Goal: Task Accomplishment & Management: Manage account settings

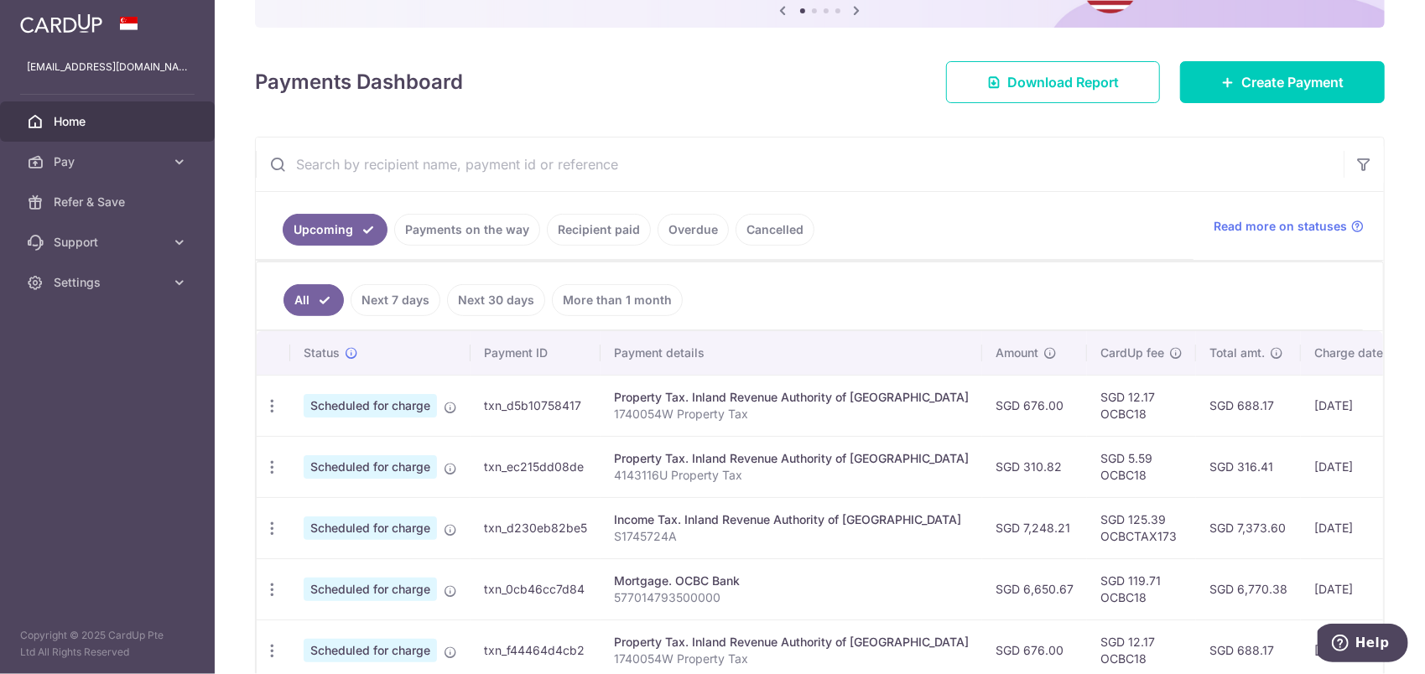
scroll to position [195, 0]
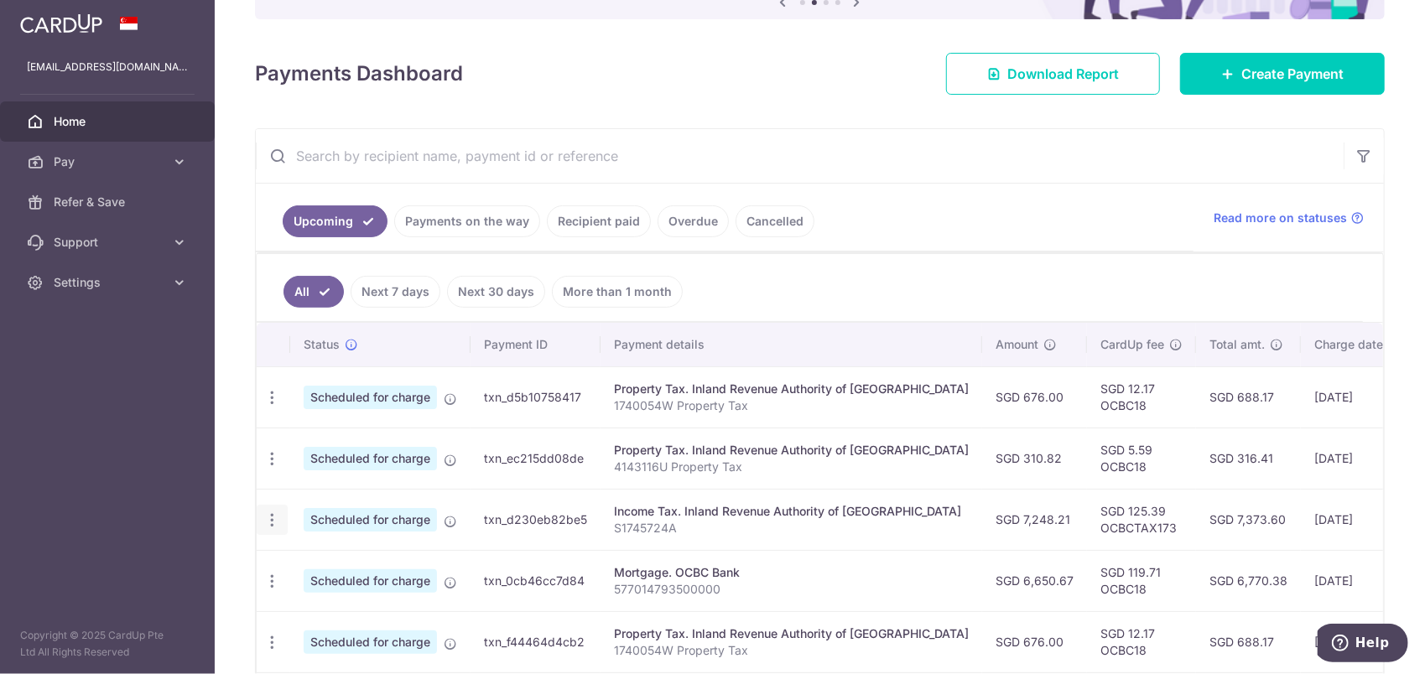
click at [273, 523] on icon "button" at bounding box center [272, 521] width 18 height 18
click at [341, 560] on span "Update payment" at bounding box center [361, 566] width 114 height 20
radio input "true"
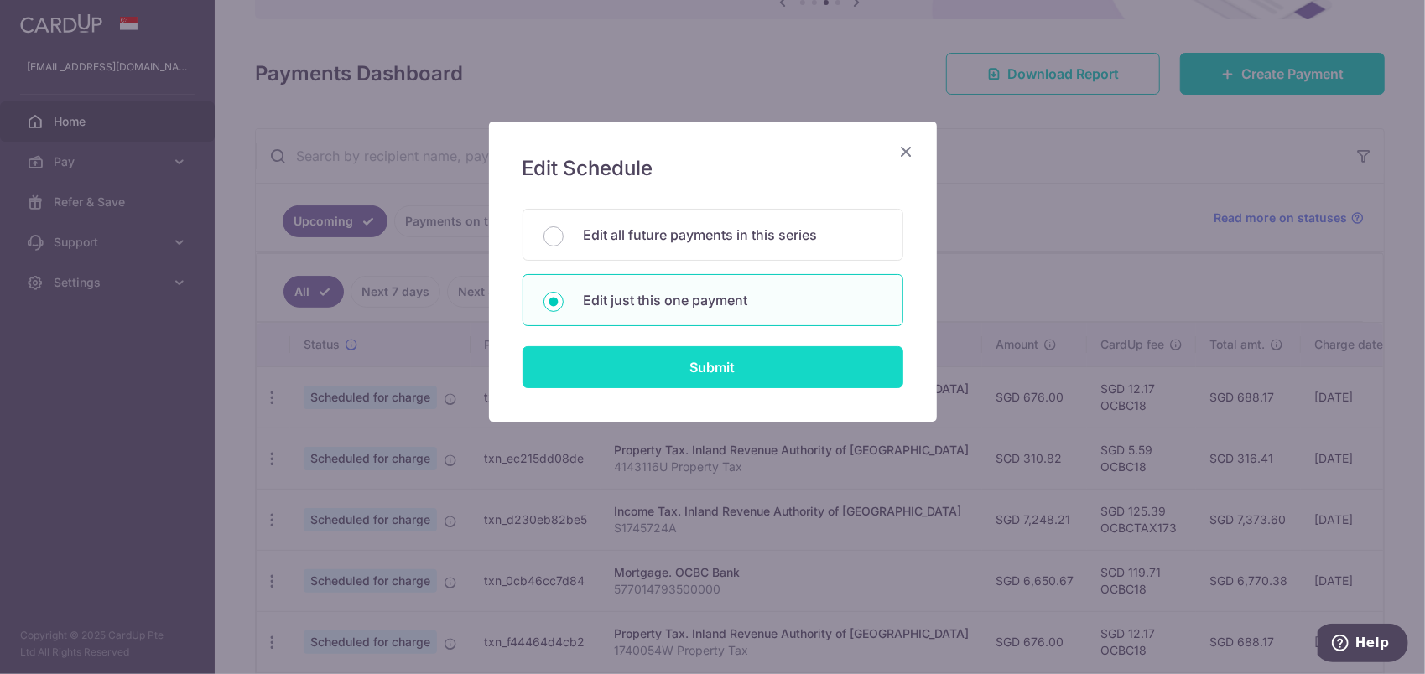
click at [650, 371] on input "Submit" at bounding box center [713, 367] width 381 height 42
radio input "true"
type input "7,248.21"
type input "[DATE]"
type input "S1745724A"
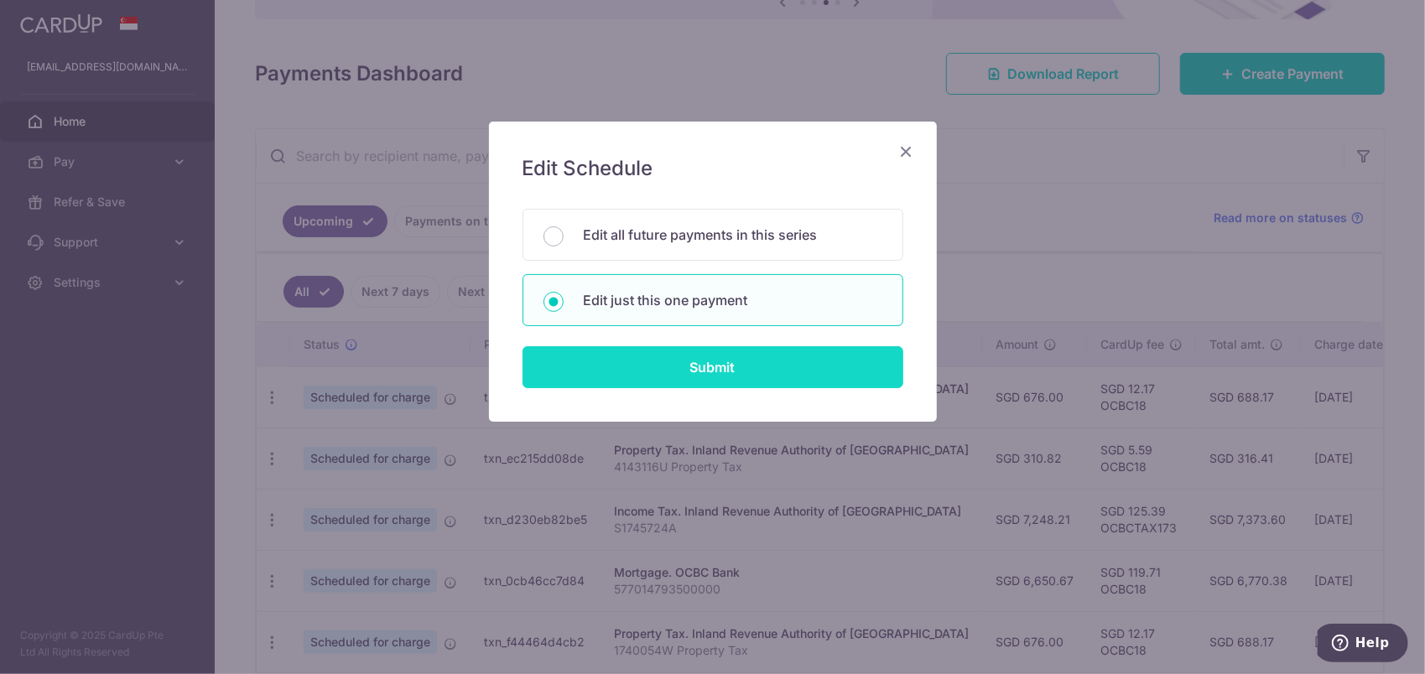
type input "OCBCTAX173"
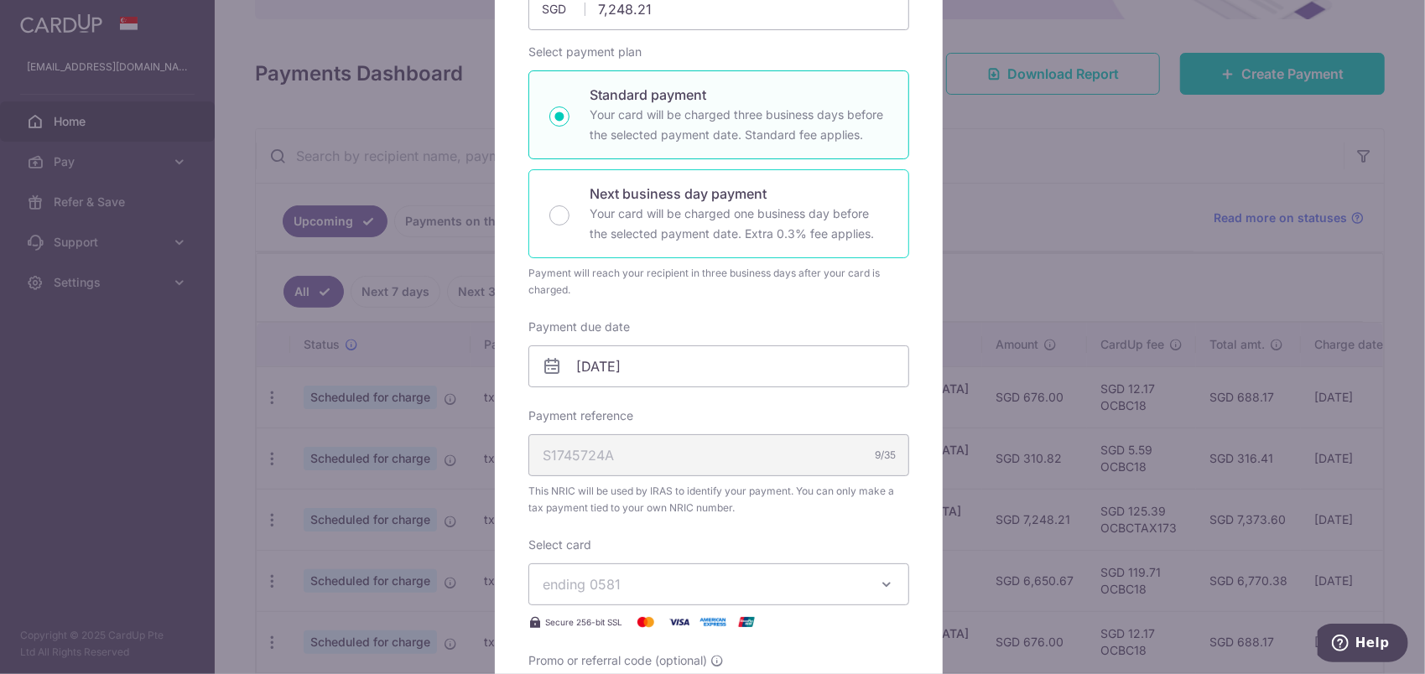
scroll to position [252, 0]
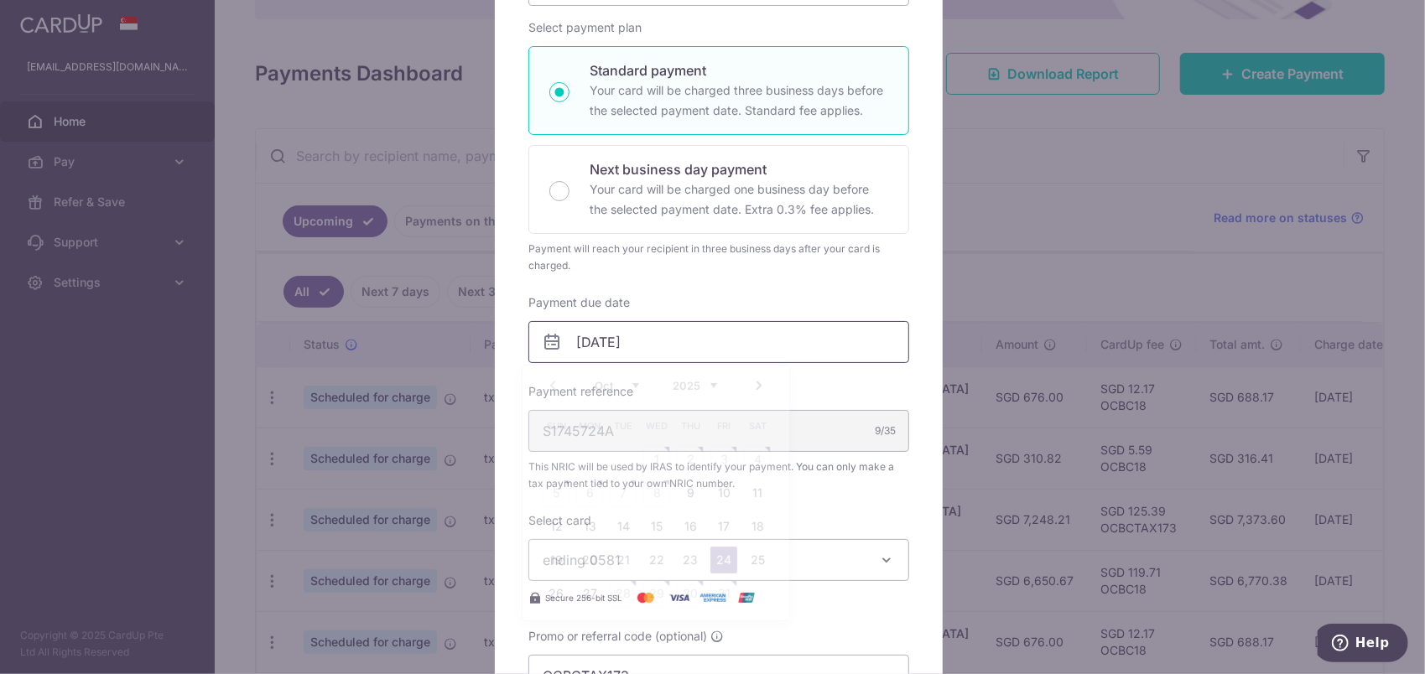
click at [668, 346] on input "[DATE]" at bounding box center [718, 342] width 381 height 42
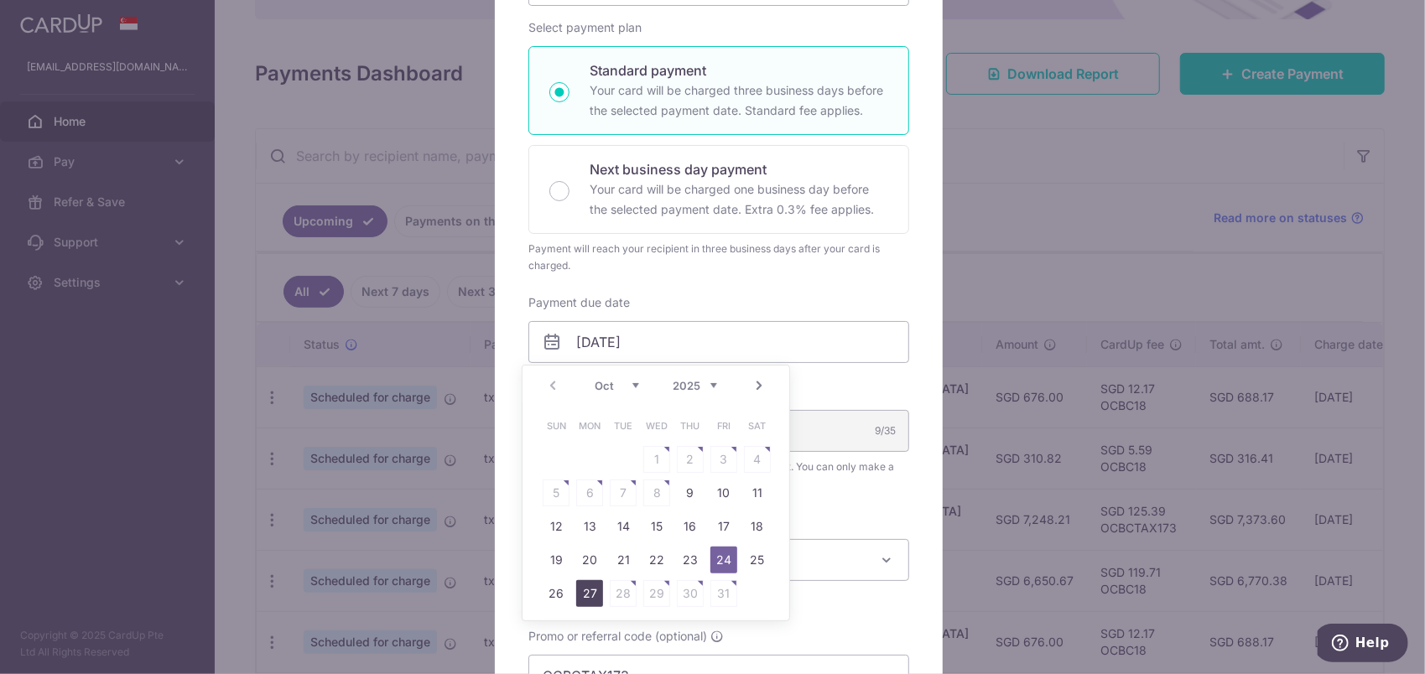
click at [587, 591] on link "27" at bounding box center [589, 593] width 27 height 27
type input "[DATE]"
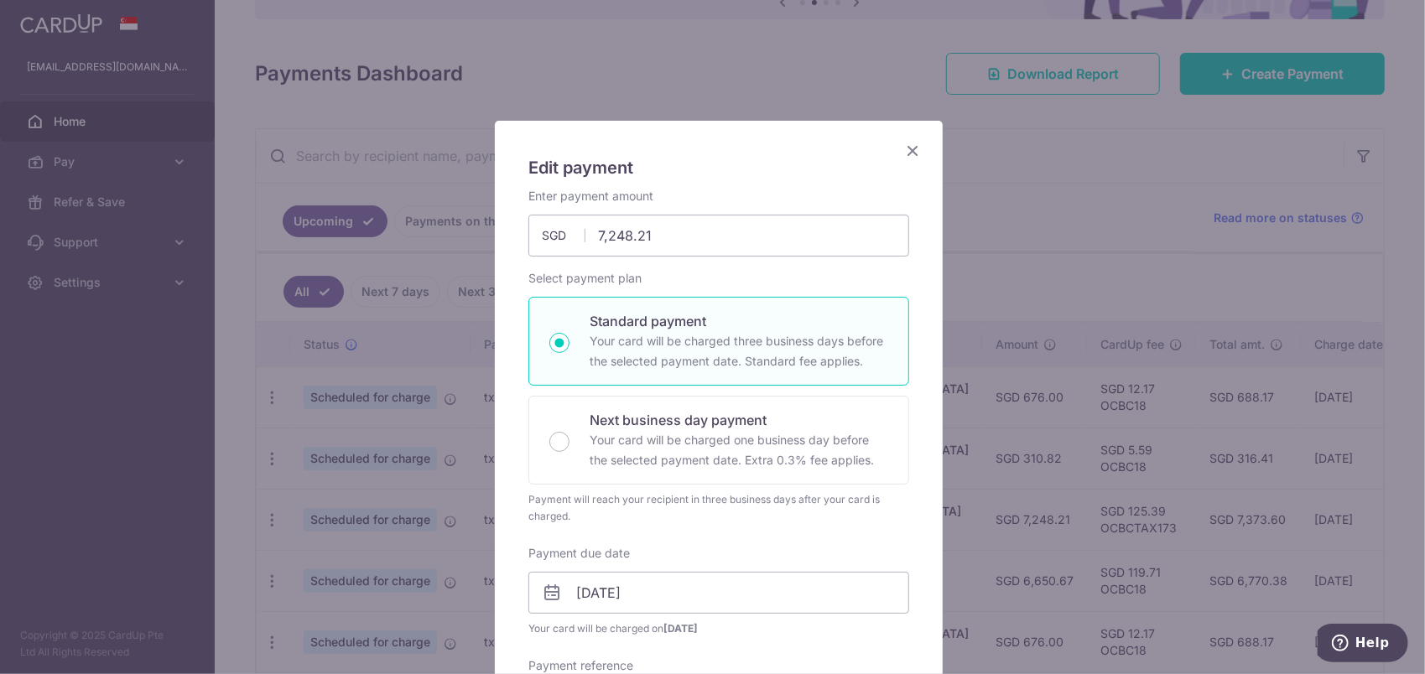
scroll to position [0, 0]
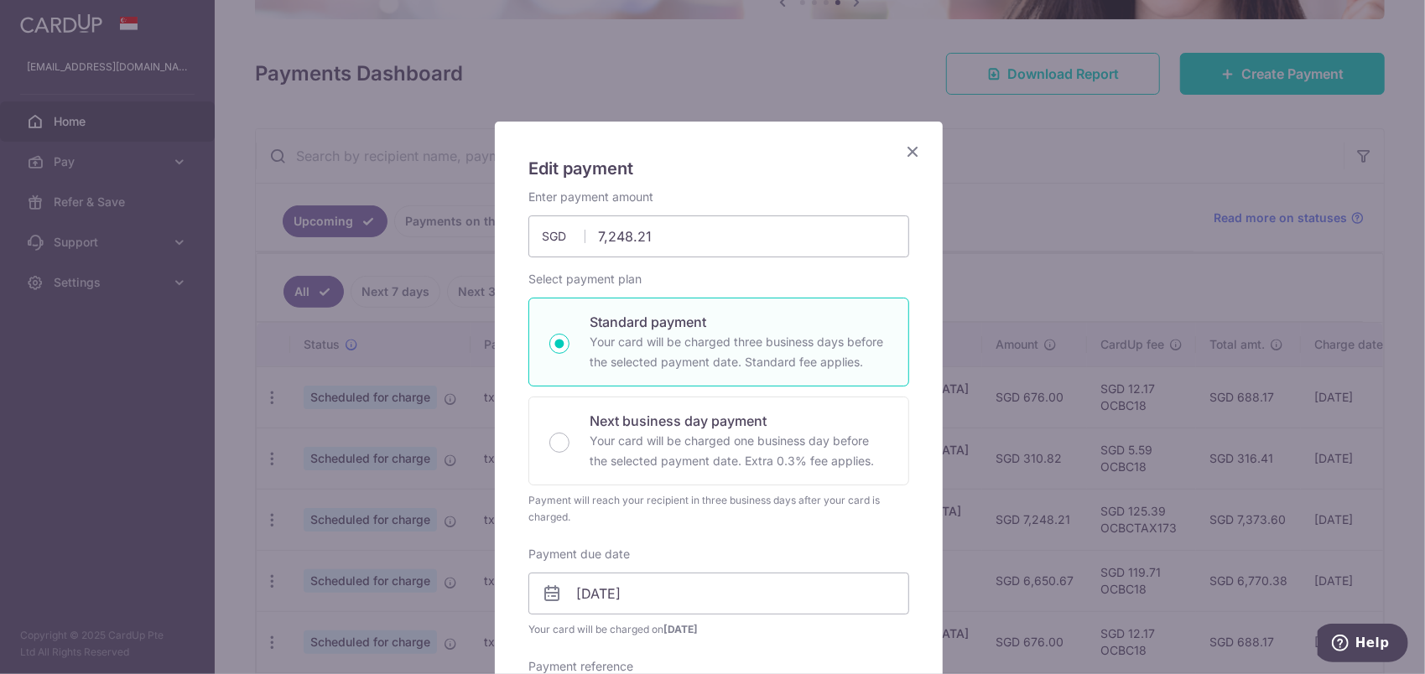
click at [907, 152] on icon "Close" at bounding box center [912, 151] width 20 height 21
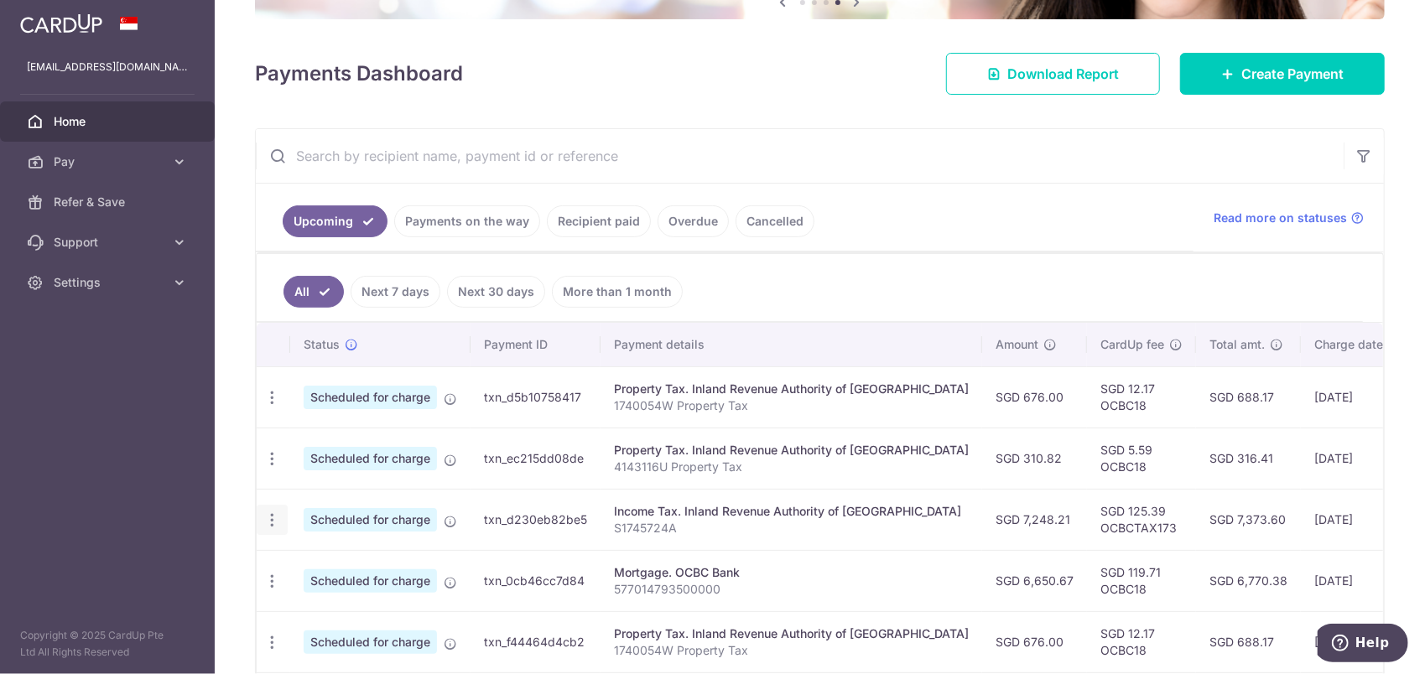
click at [277, 518] on icon "button" at bounding box center [272, 521] width 18 height 18
click at [357, 558] on span "Update payment" at bounding box center [361, 566] width 114 height 20
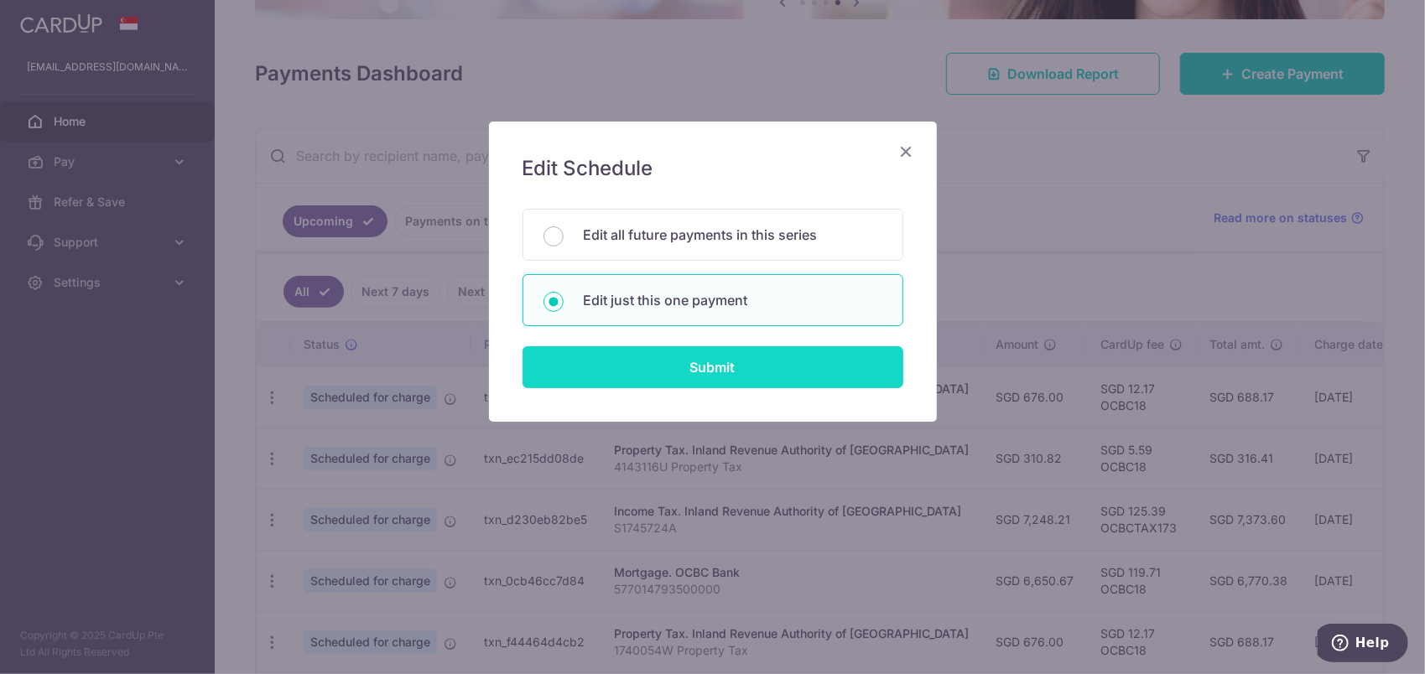
click at [684, 362] on input "Submit" at bounding box center [713, 367] width 381 height 42
radio input "true"
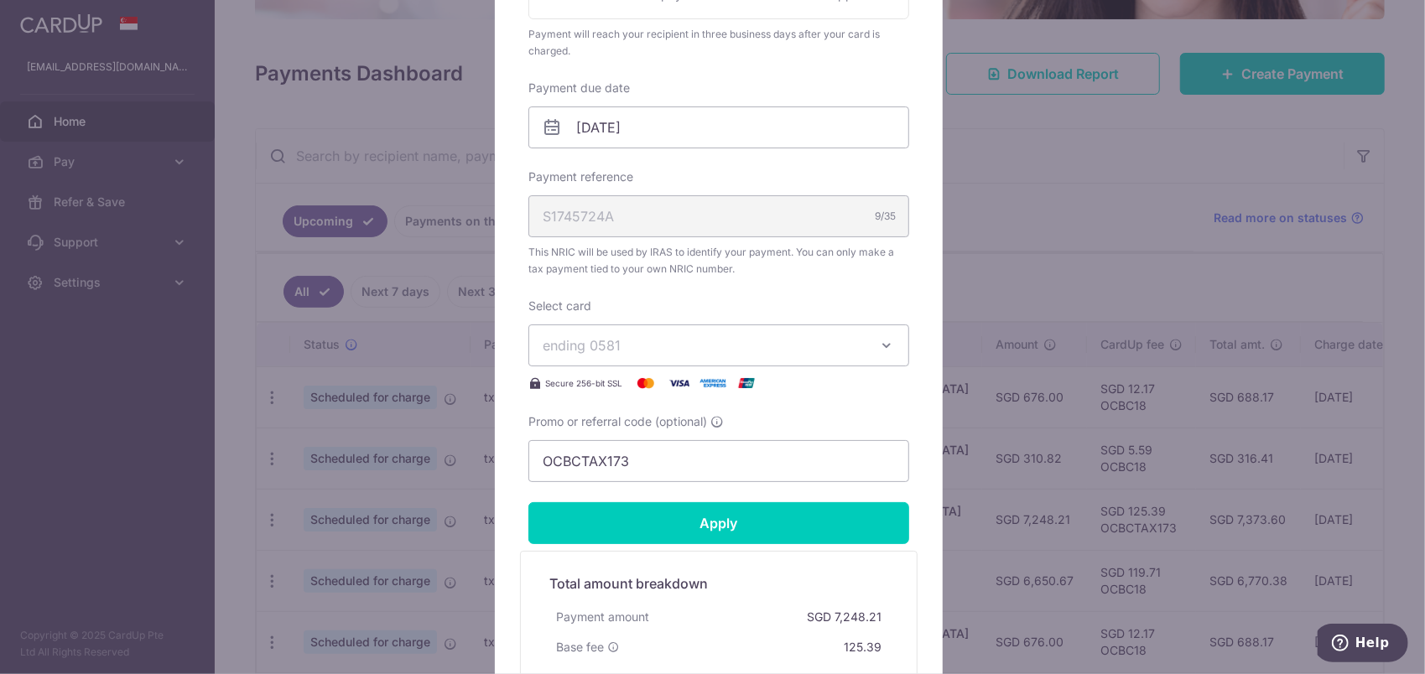
scroll to position [391, 0]
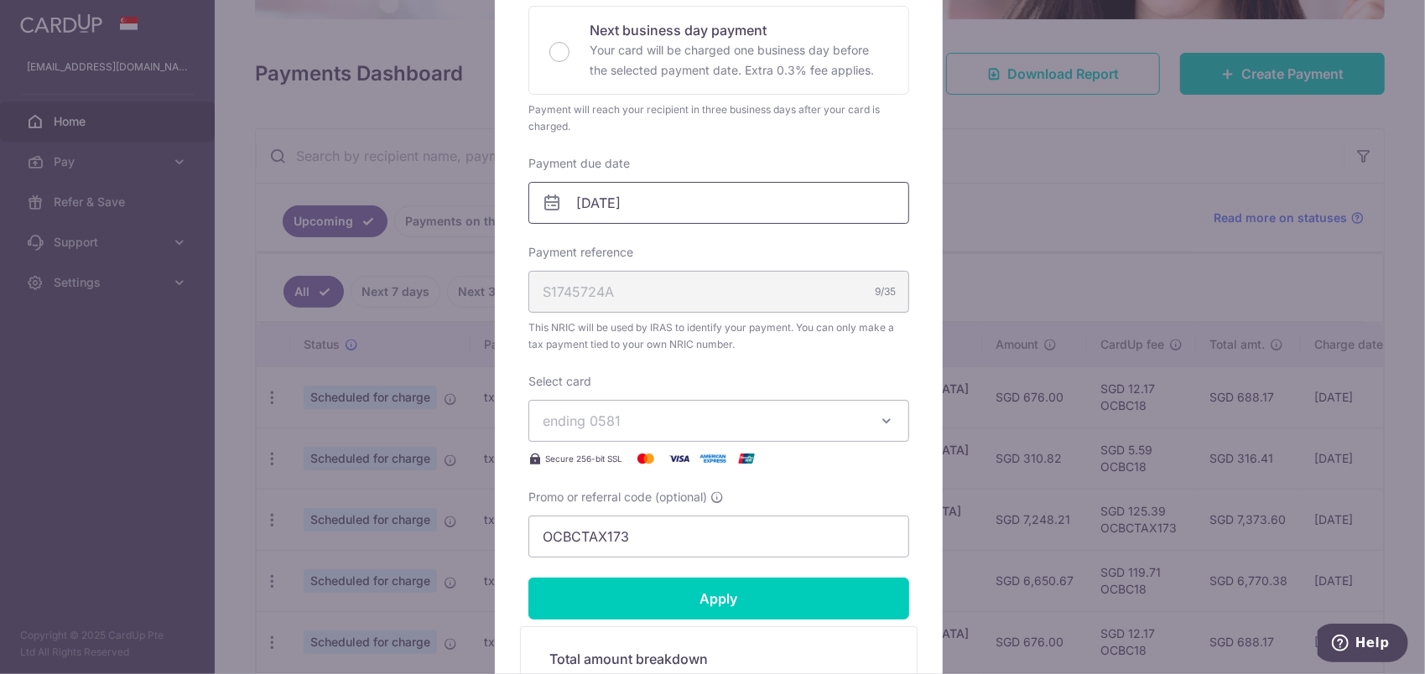
click at [775, 203] on input "[DATE]" at bounding box center [718, 203] width 381 height 42
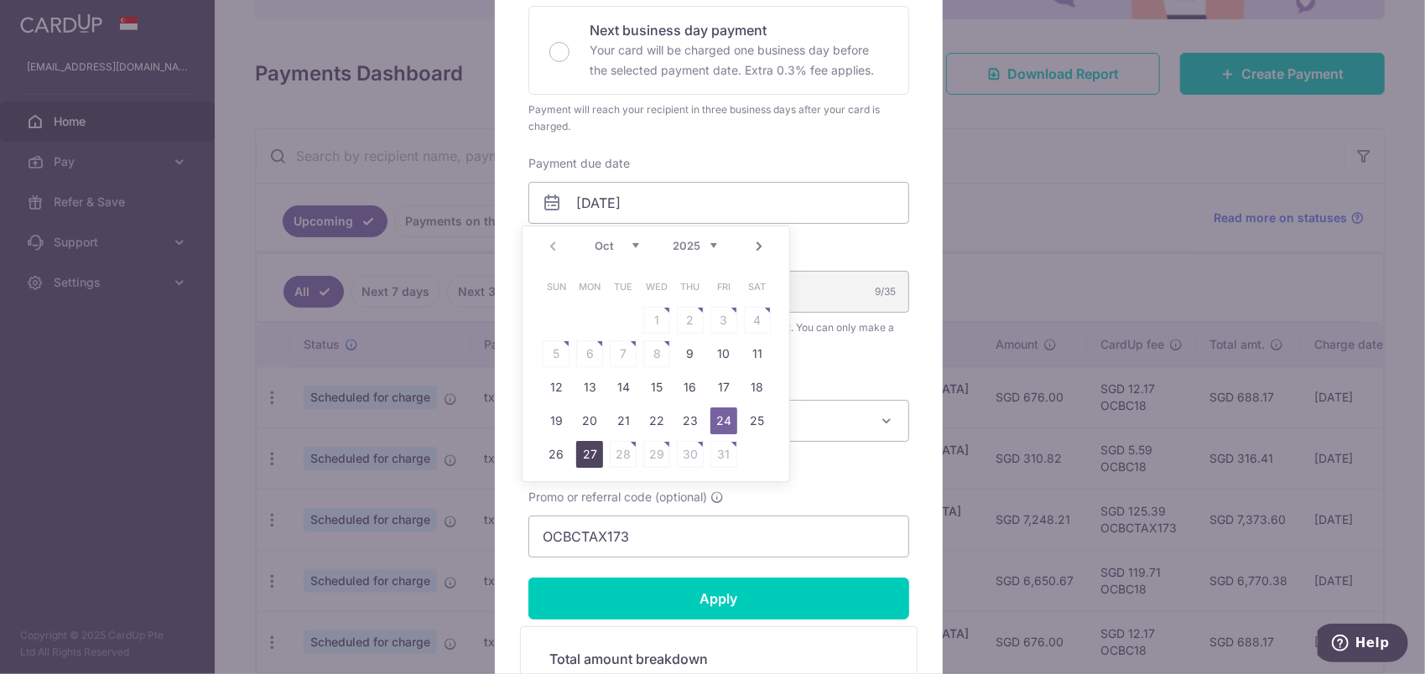
click at [583, 456] on link "27" at bounding box center [589, 454] width 27 height 27
type input "[DATE]"
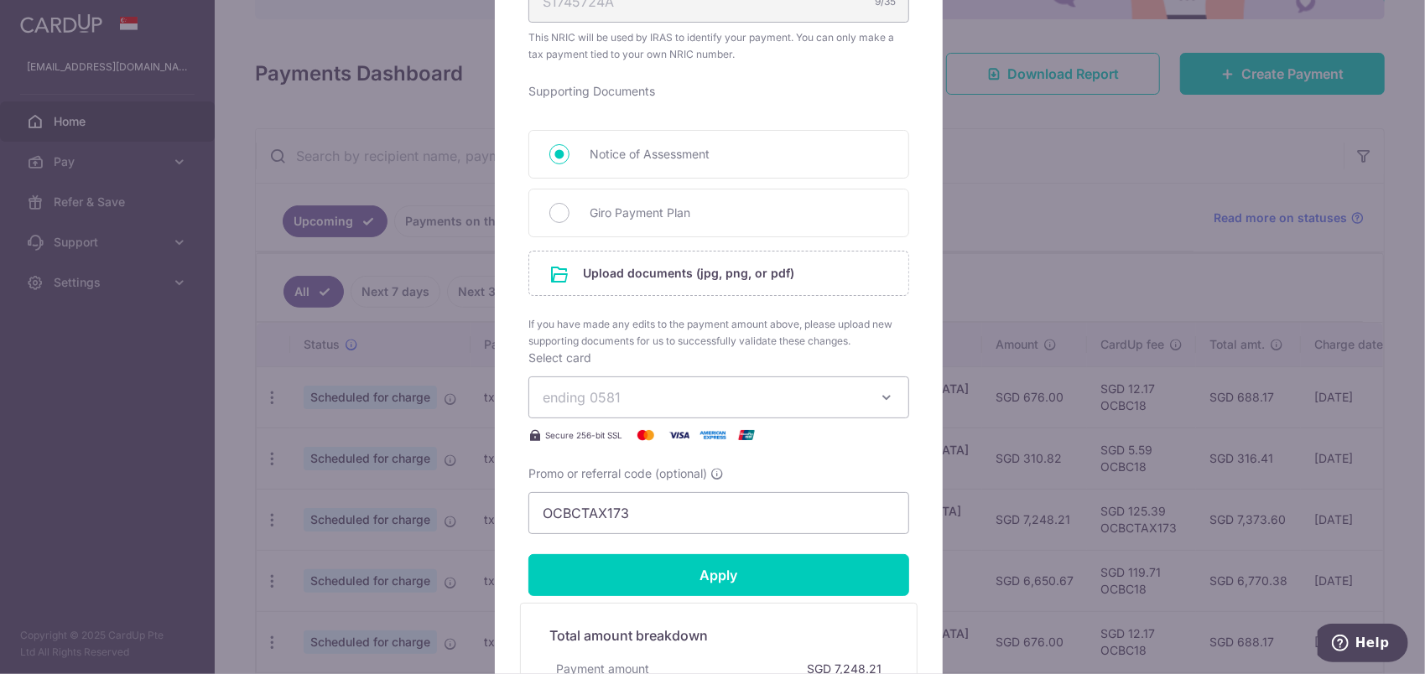
scroll to position [839, 0]
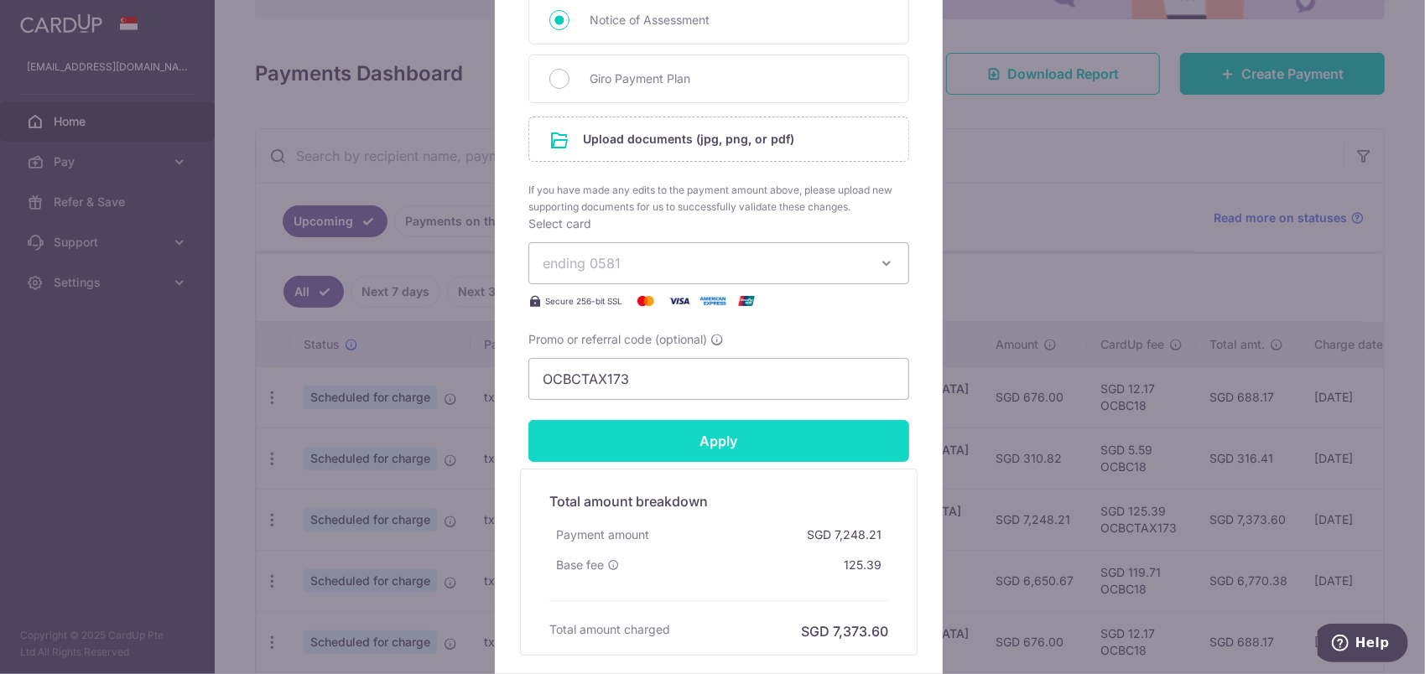
click at [734, 439] on input "Apply" at bounding box center [718, 441] width 381 height 42
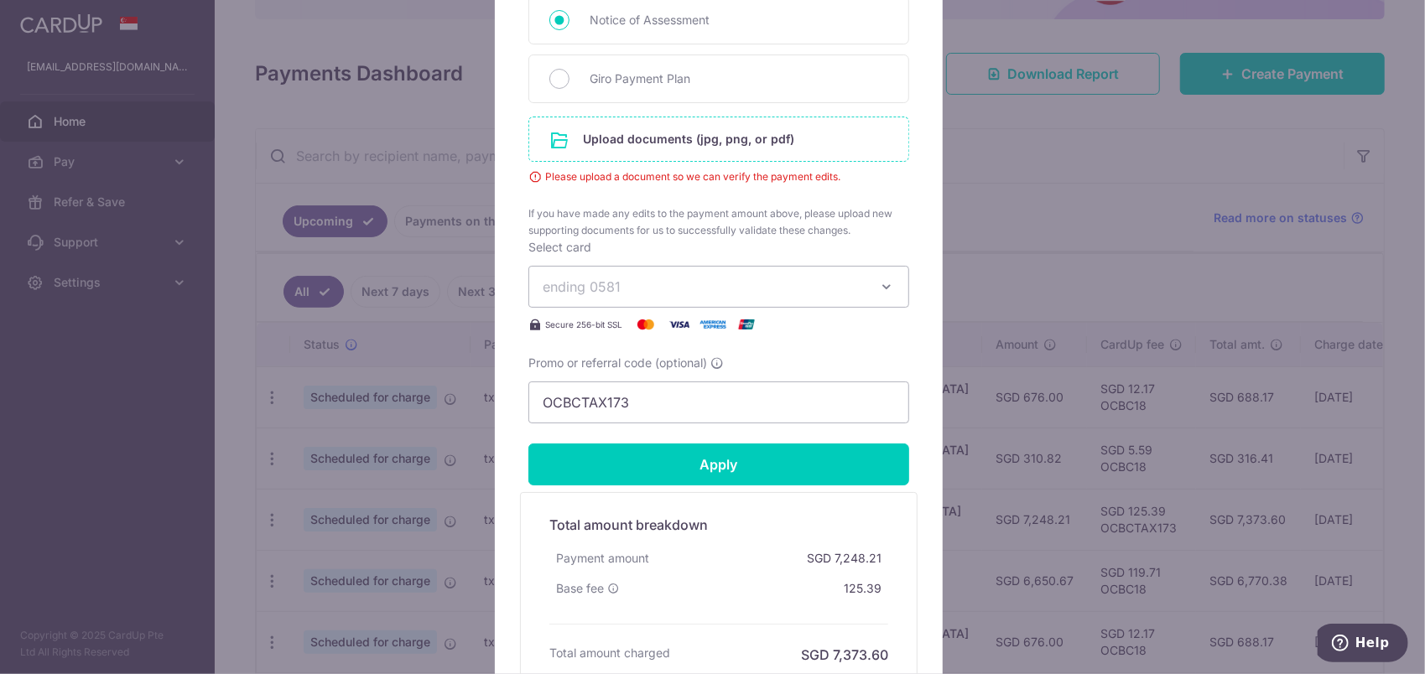
click at [736, 136] on input "file" at bounding box center [718, 139] width 379 height 44
click at [1136, 168] on div "Edit payment By clicking apply, you will make changes to all payments to Inland…" at bounding box center [712, 337] width 1425 height 674
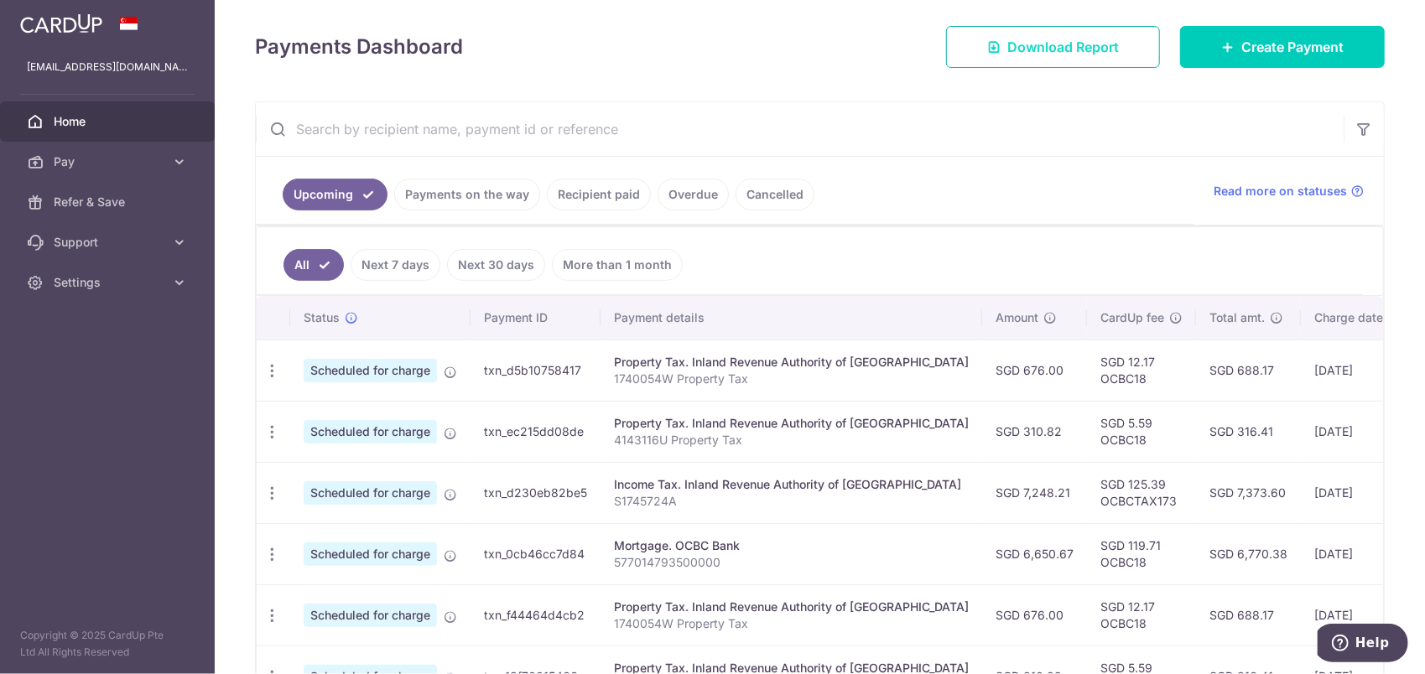
scroll to position [223, 0]
click at [268, 490] on icon "button" at bounding box center [272, 493] width 18 height 18
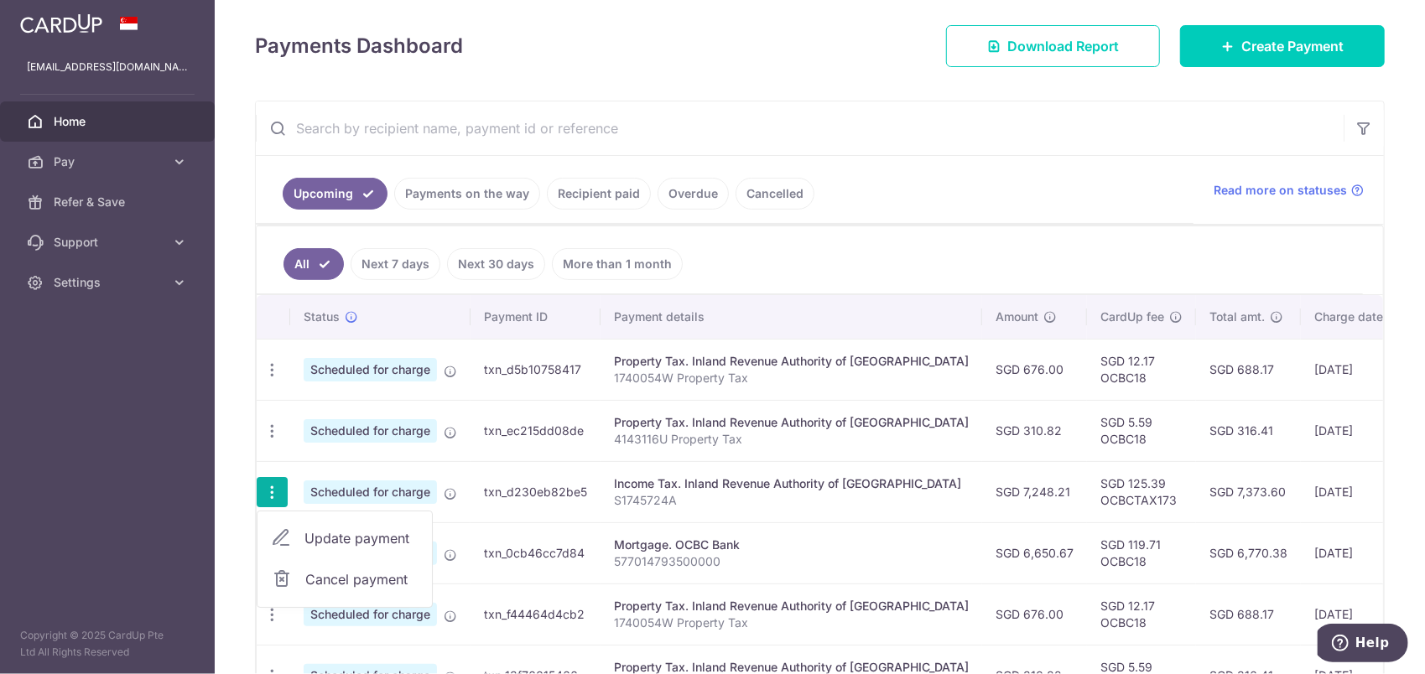
click at [344, 530] on span "Update payment" at bounding box center [361, 538] width 114 height 20
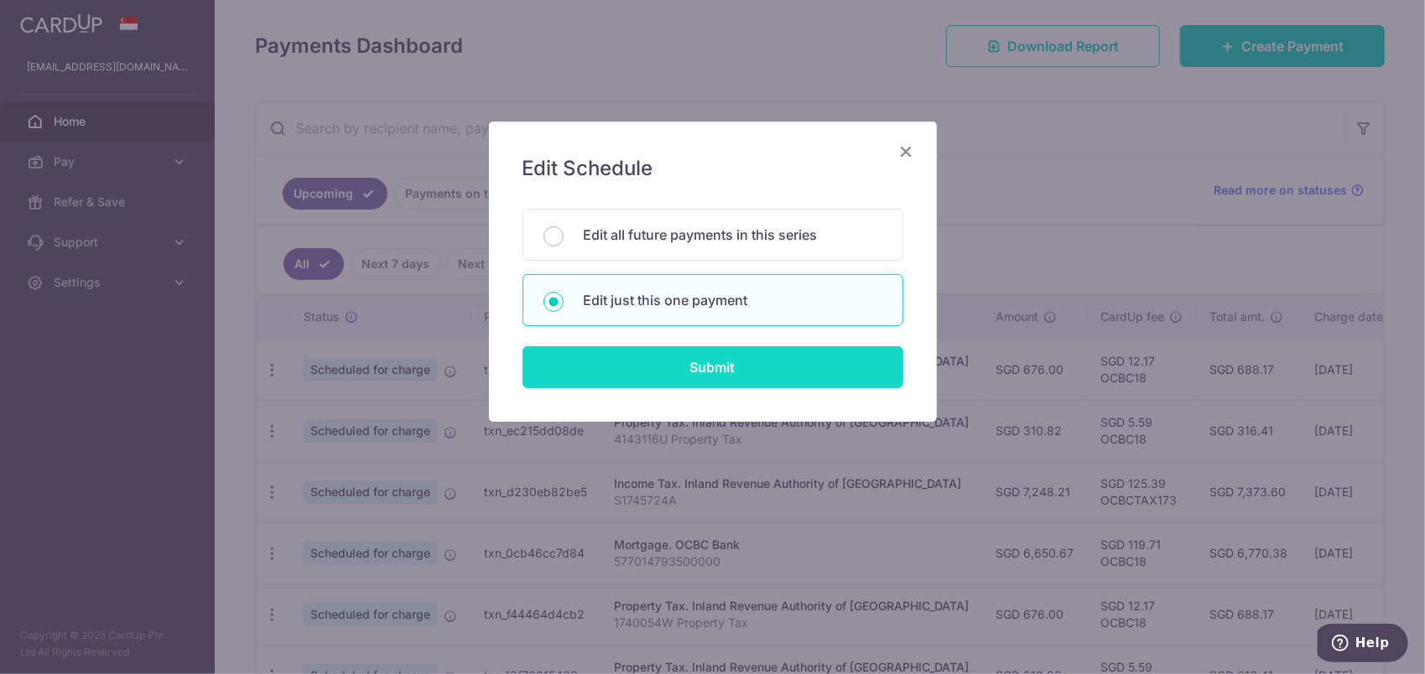
click at [680, 370] on input "Submit" at bounding box center [713, 367] width 381 height 42
radio input "true"
type input "7,248.21"
type input "[DATE]"
type input "S1745724A"
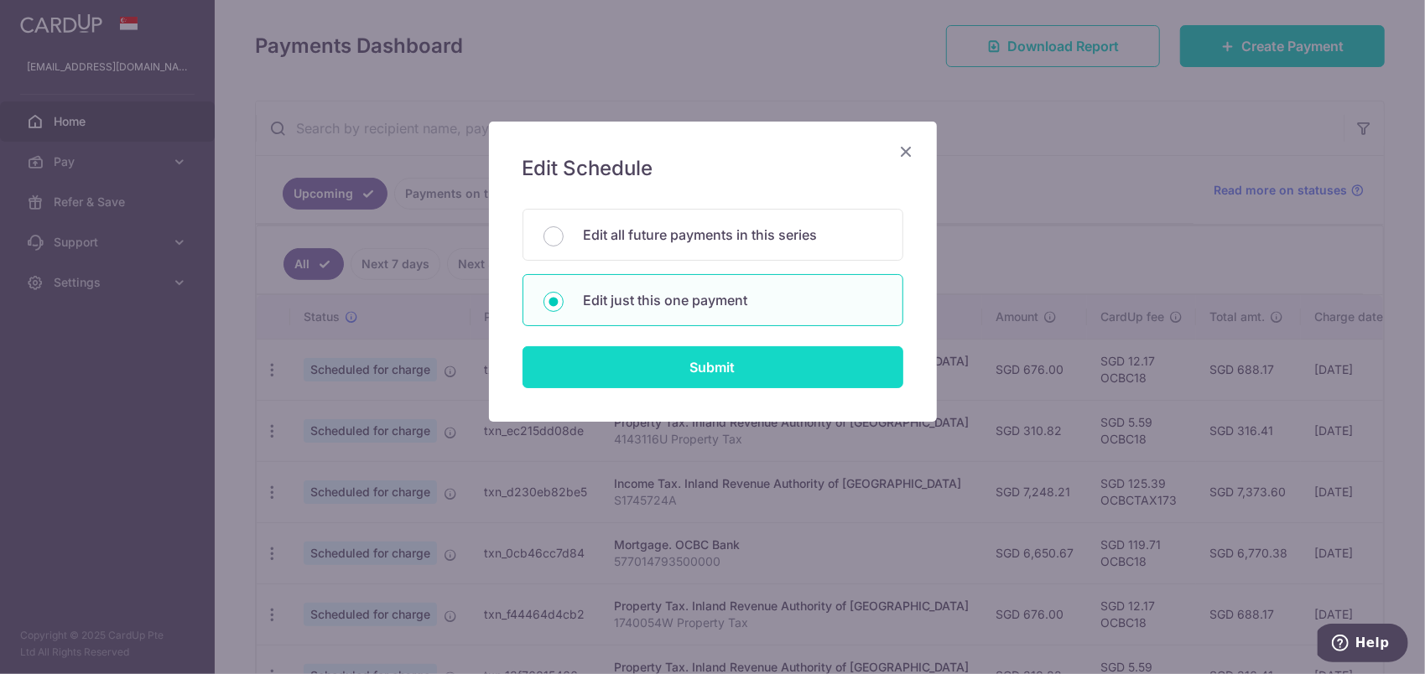
type input "OCBCTAX173"
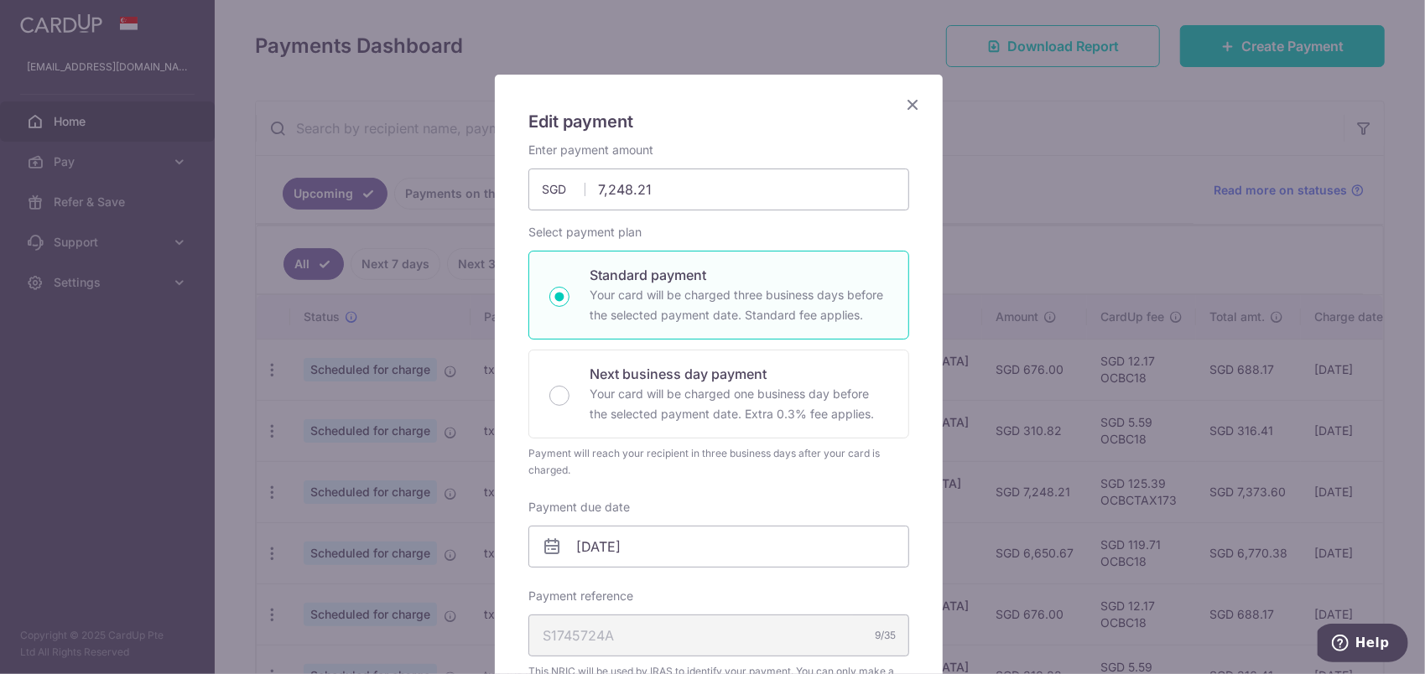
scroll to position [139, 0]
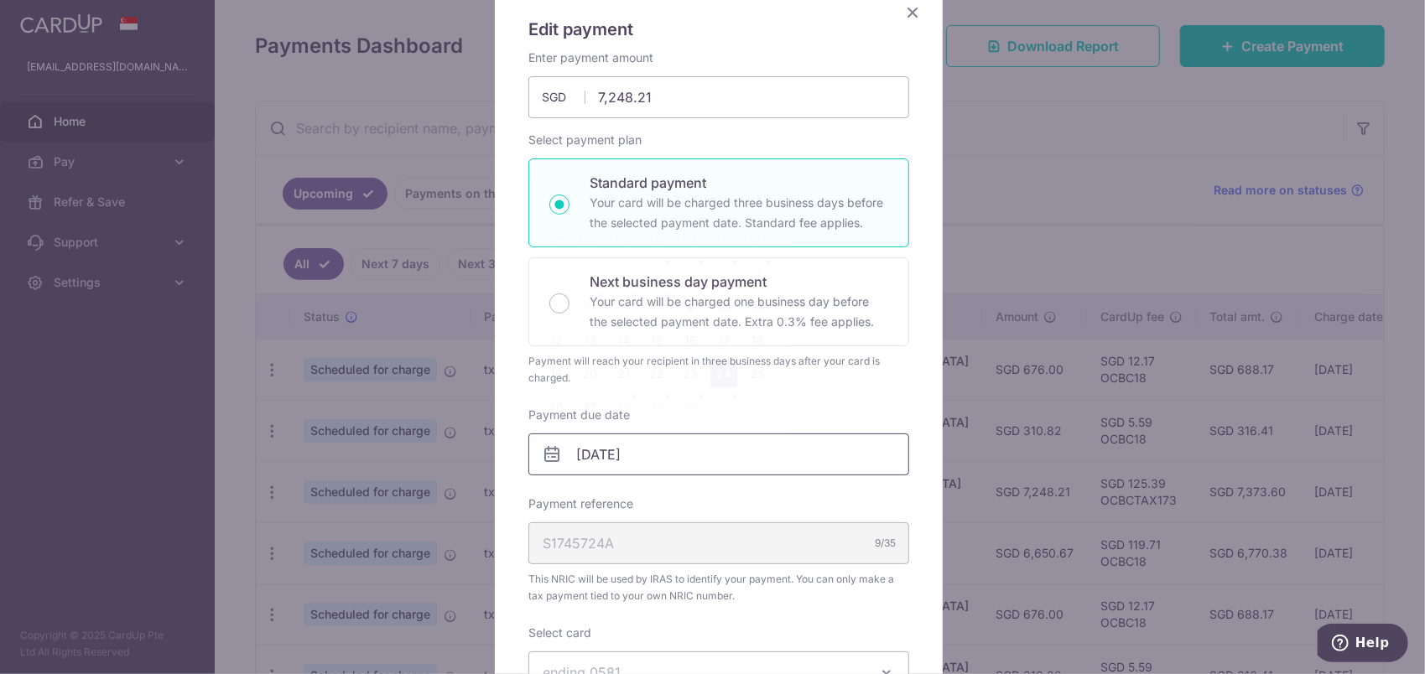
click at [679, 448] on input "[DATE]" at bounding box center [718, 455] width 381 height 42
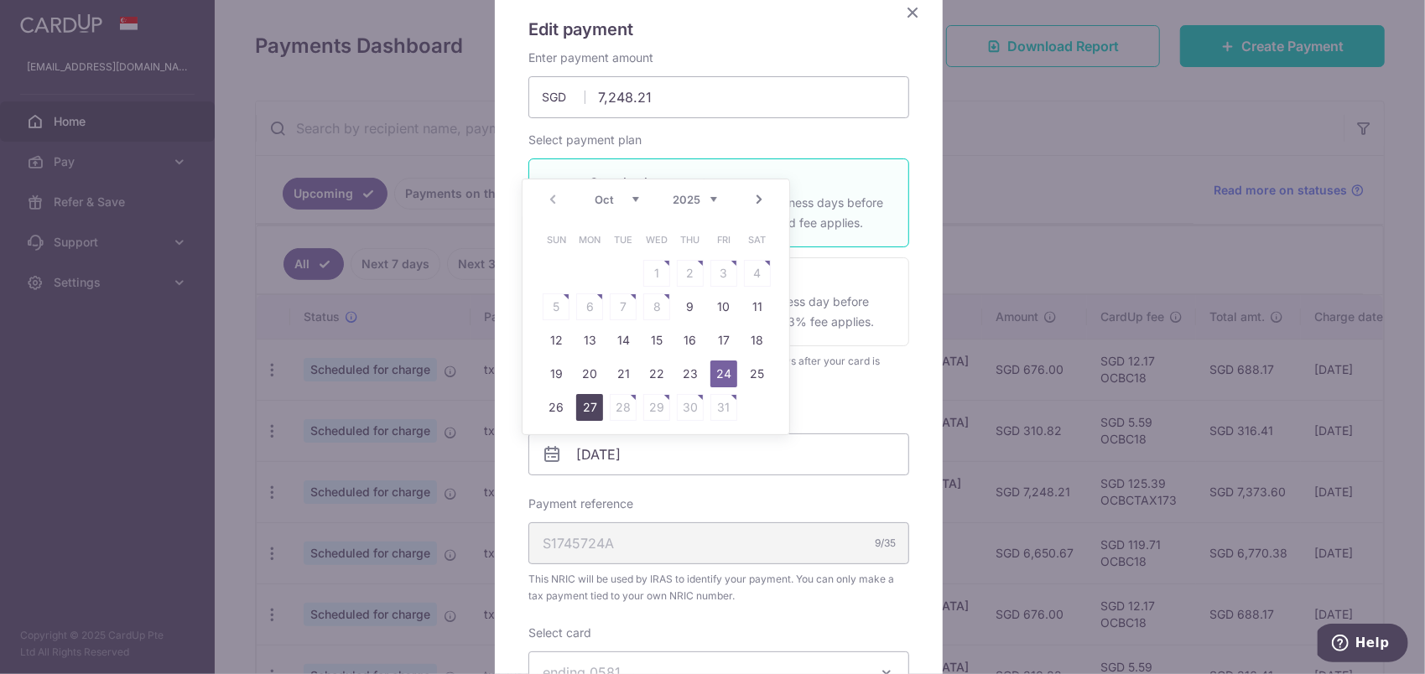
click at [587, 409] on link "27" at bounding box center [589, 407] width 27 height 27
type input "[DATE]"
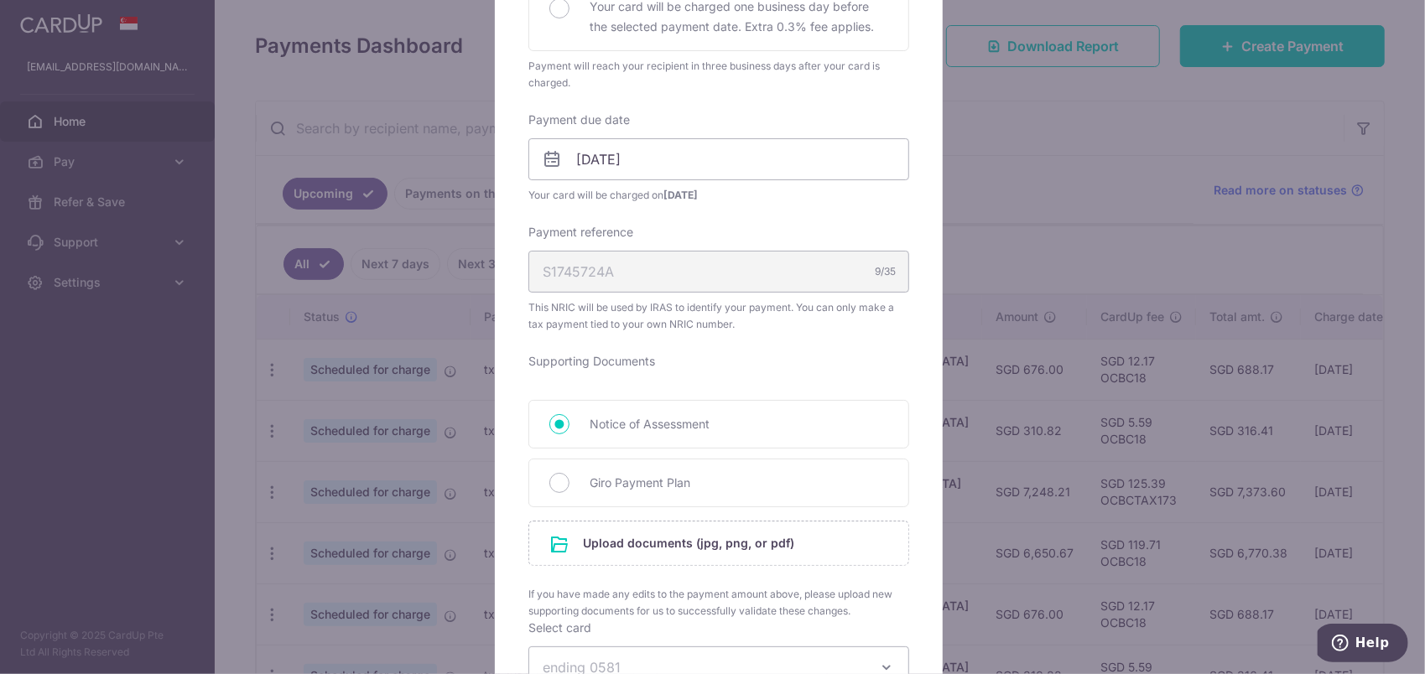
scroll to position [531, 0]
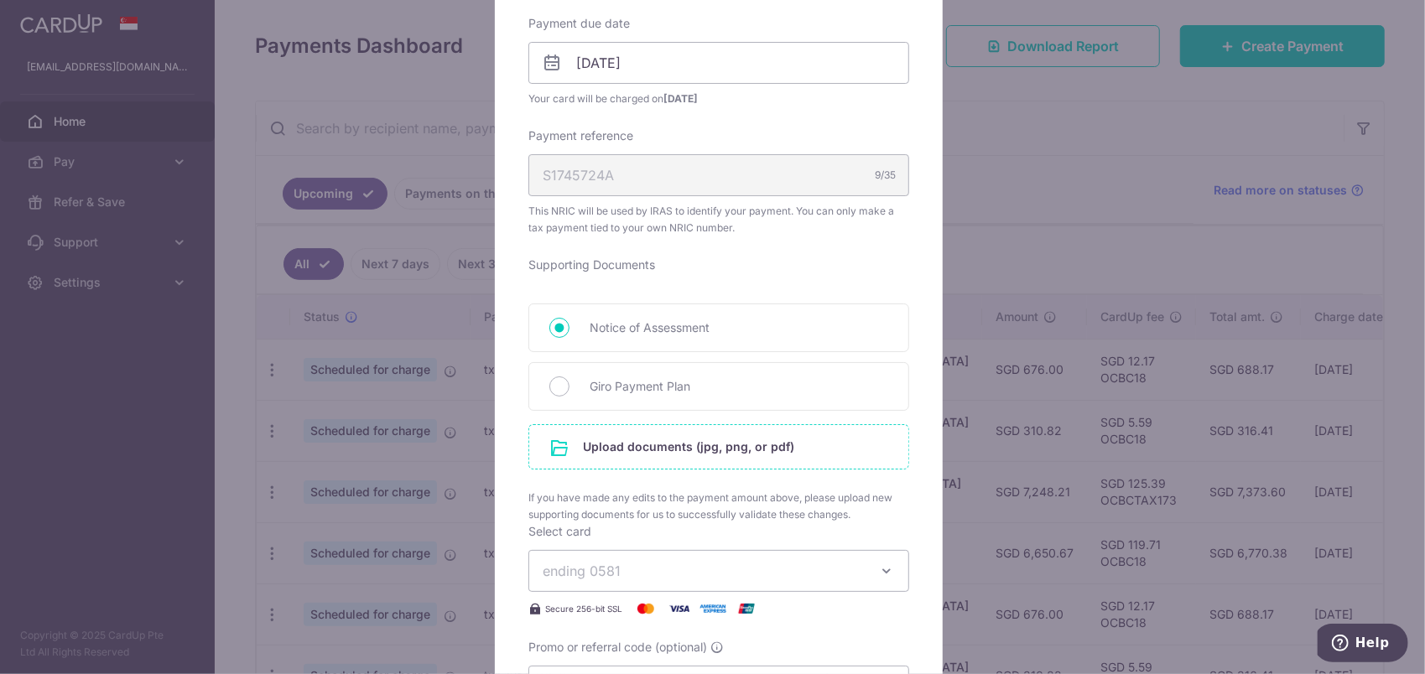
click at [710, 448] on input "file" at bounding box center [718, 447] width 379 height 44
click at [647, 442] on input "file" at bounding box center [718, 447] width 379 height 44
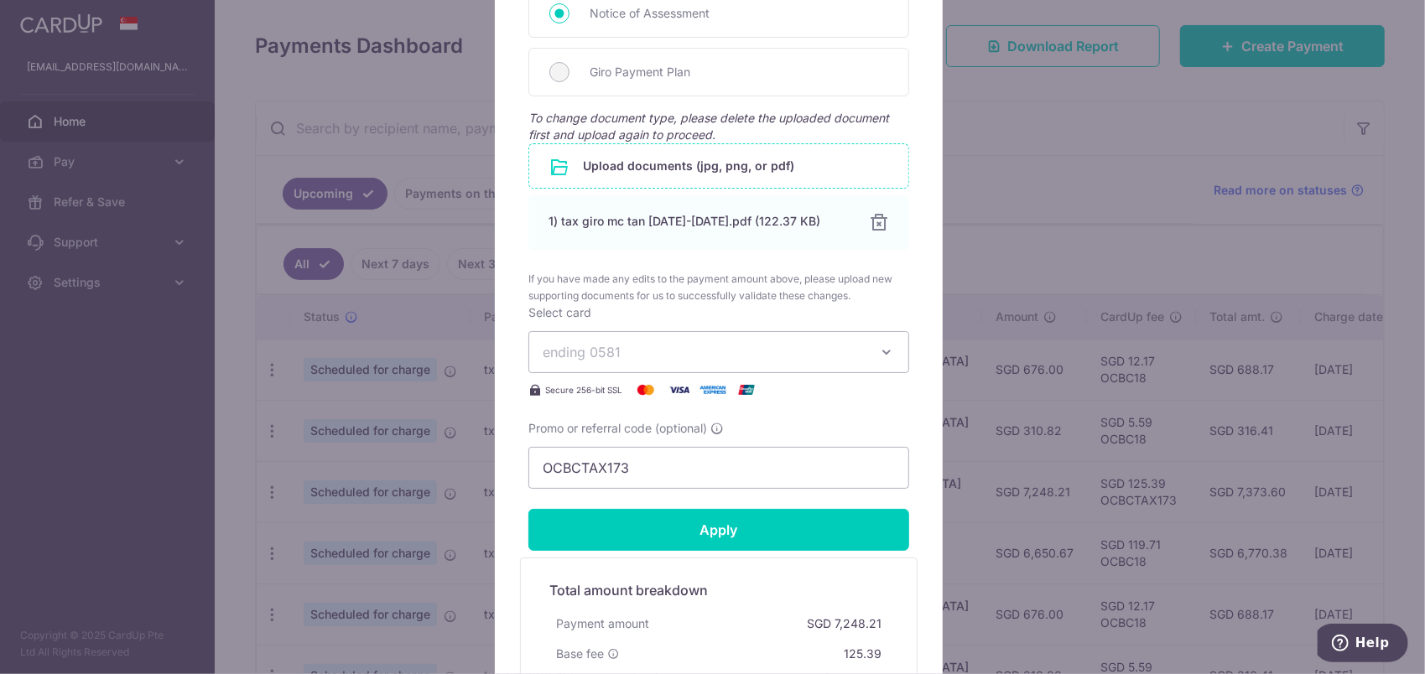
scroll to position [950, 0]
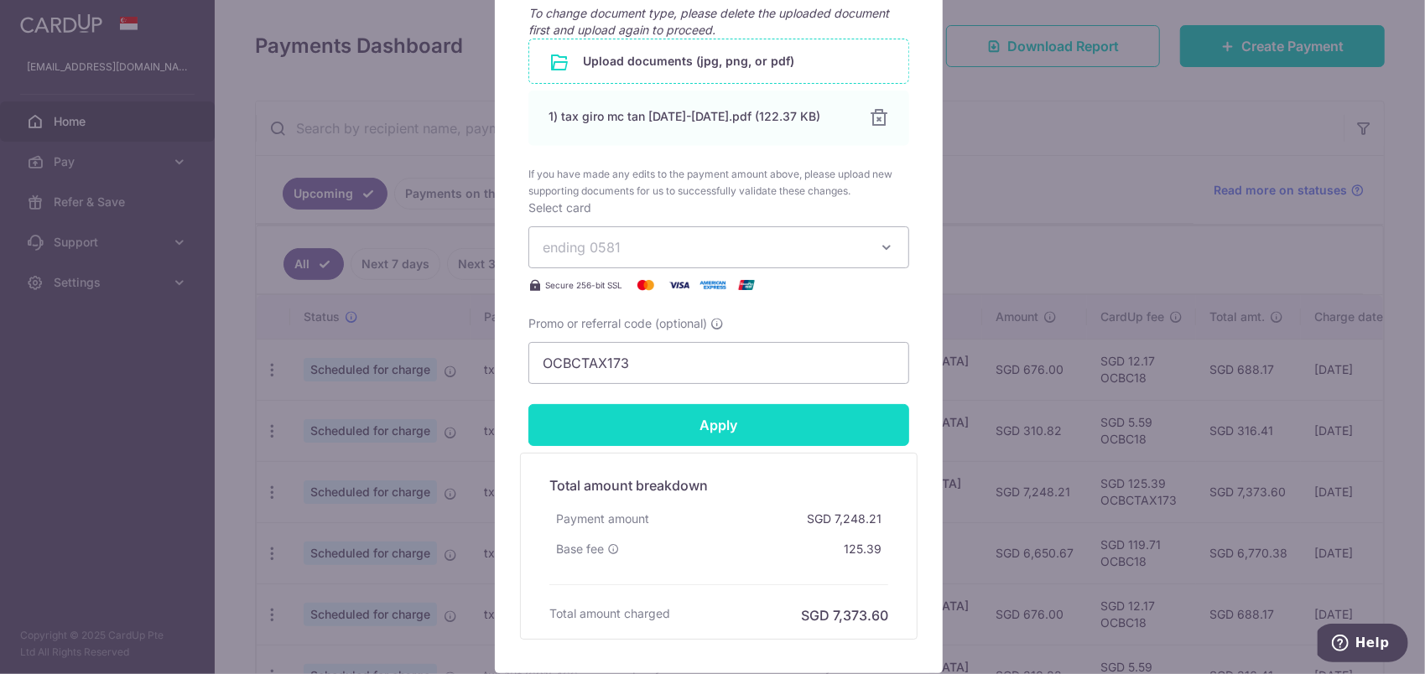
click at [759, 416] on input "Apply" at bounding box center [718, 425] width 381 height 42
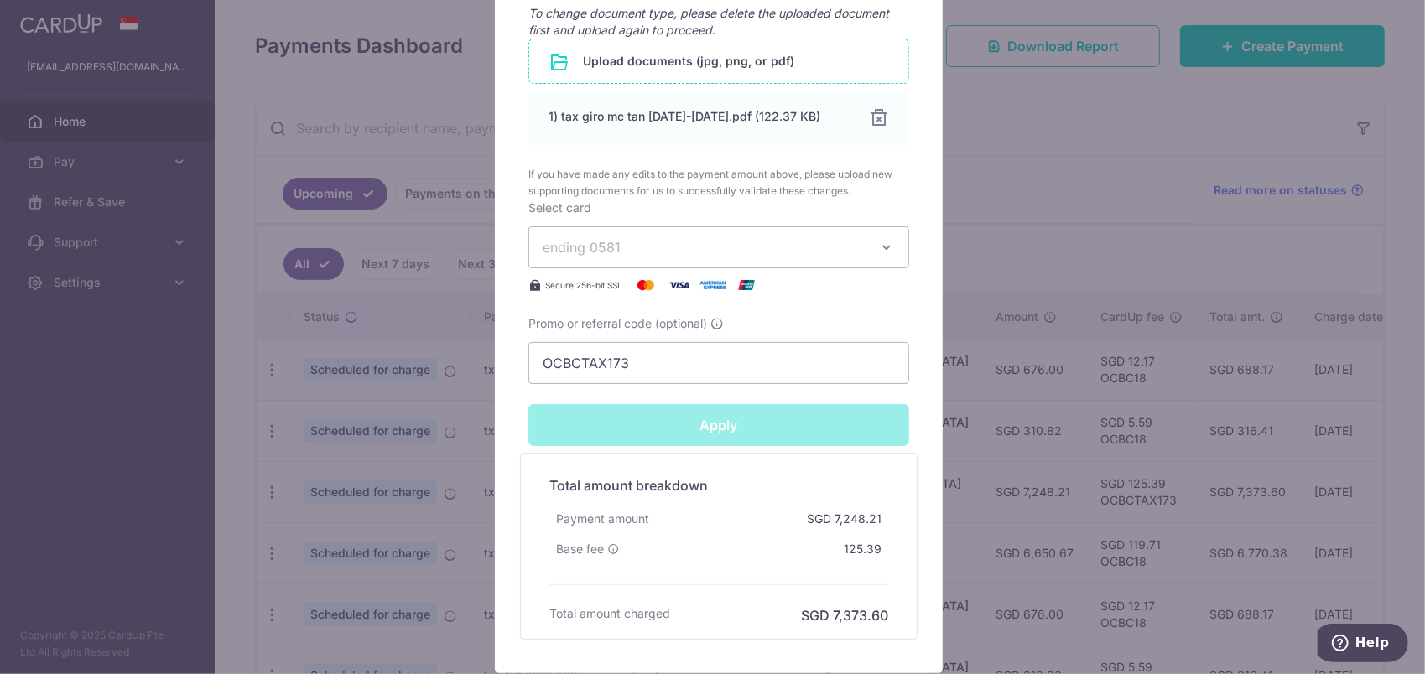
type input "Successfully Applied"
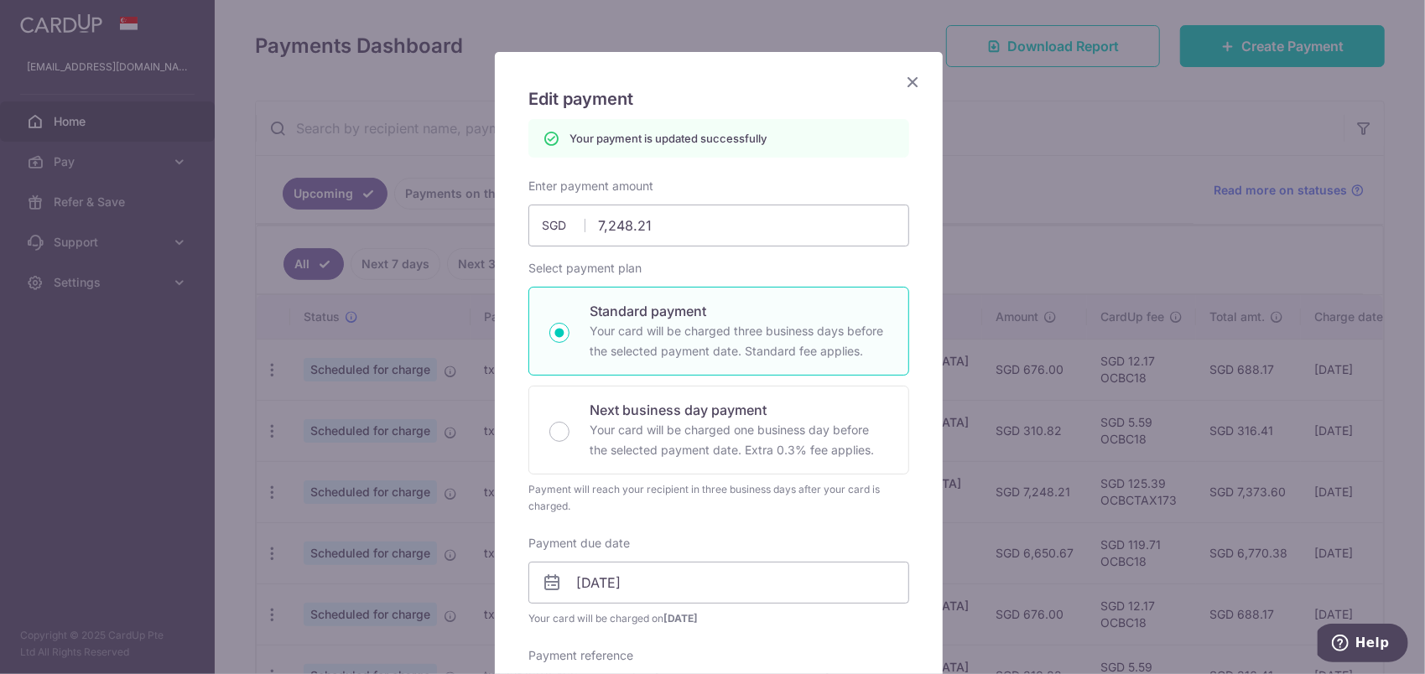
scroll to position [0, 0]
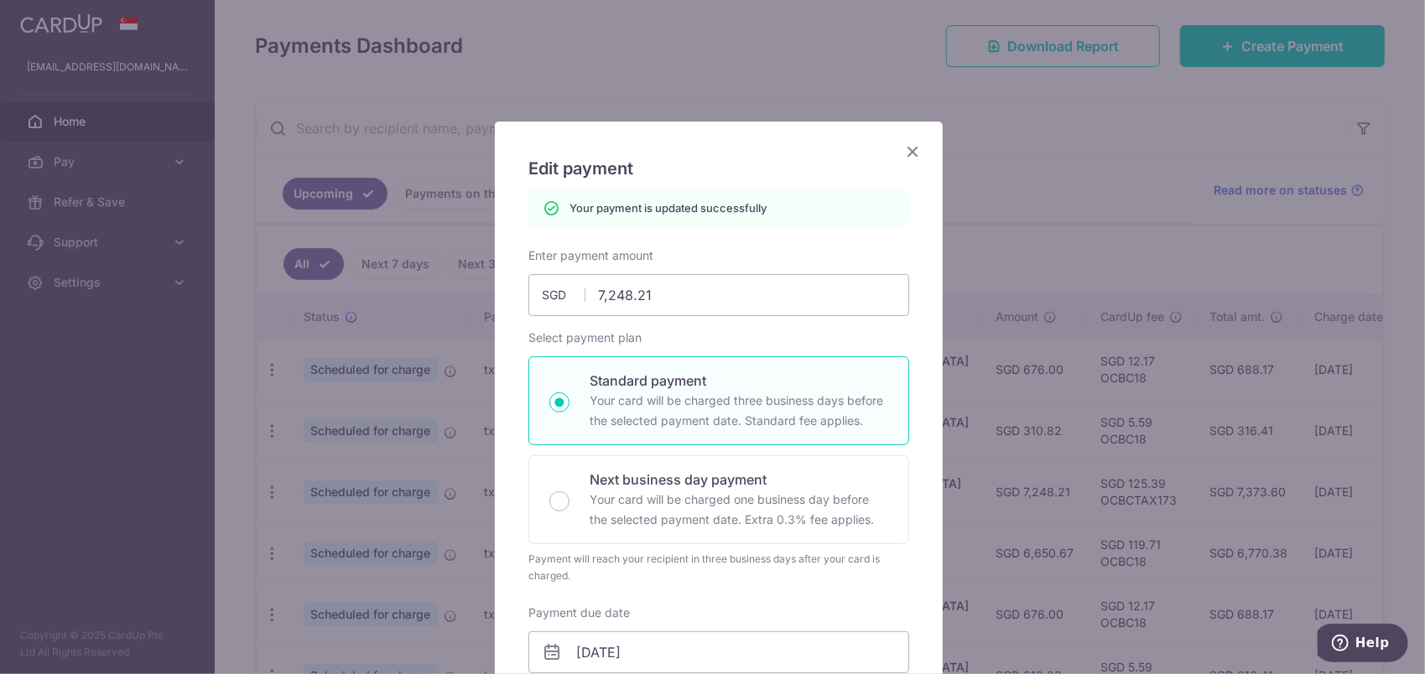
click at [906, 148] on icon "Close" at bounding box center [912, 151] width 20 height 21
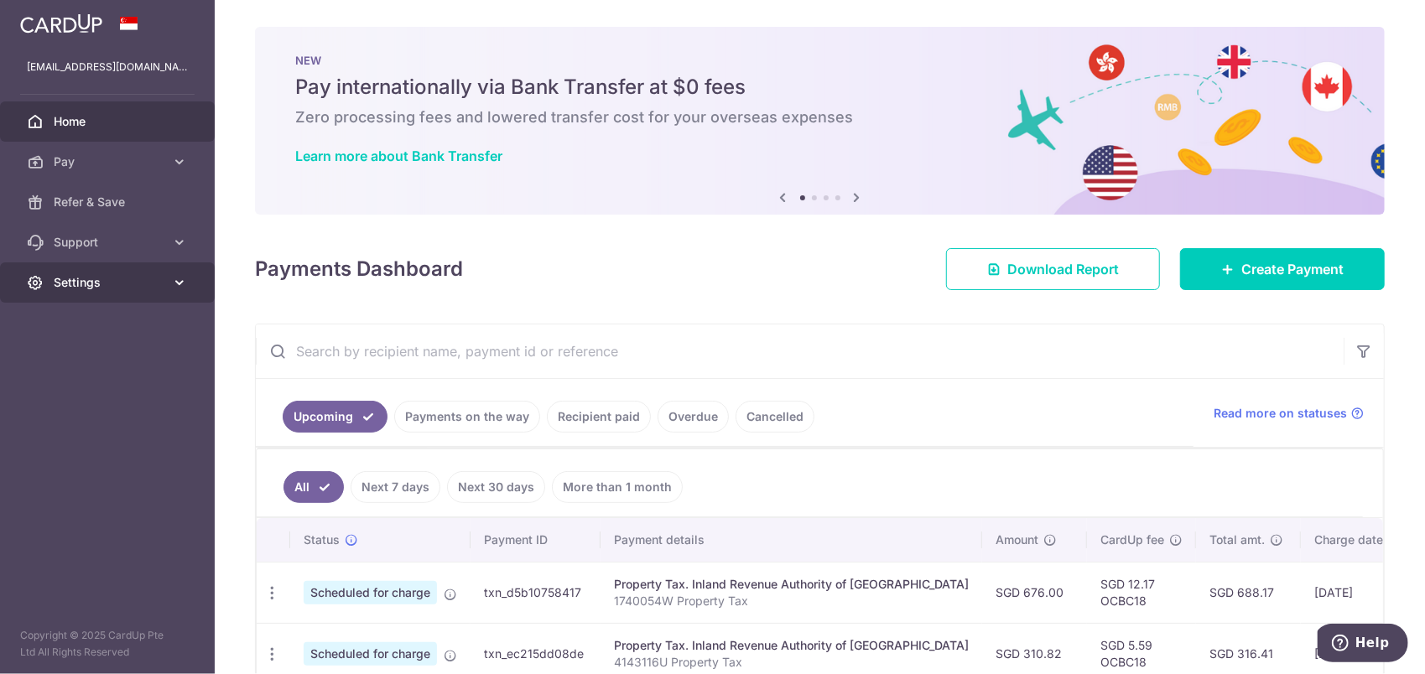
click at [67, 289] on span "Settings" at bounding box center [109, 282] width 111 height 17
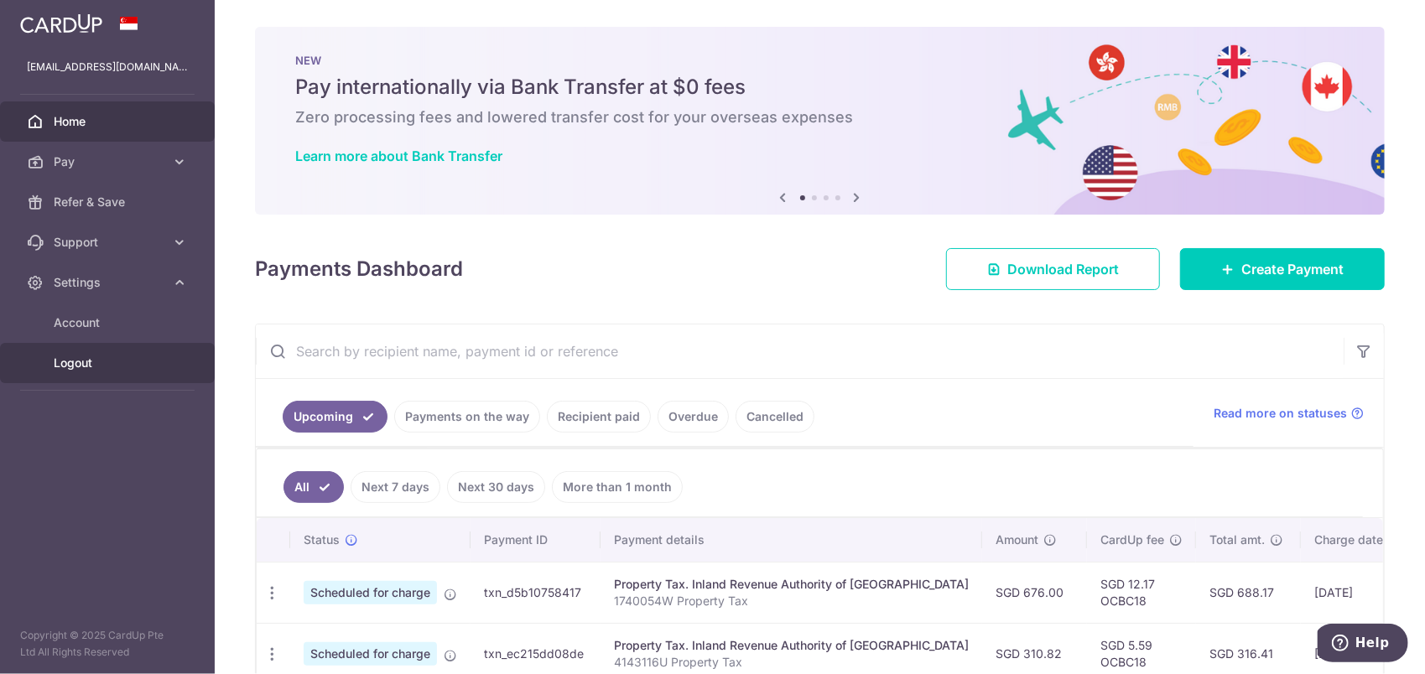
click at [84, 356] on span "Logout" at bounding box center [109, 363] width 111 height 17
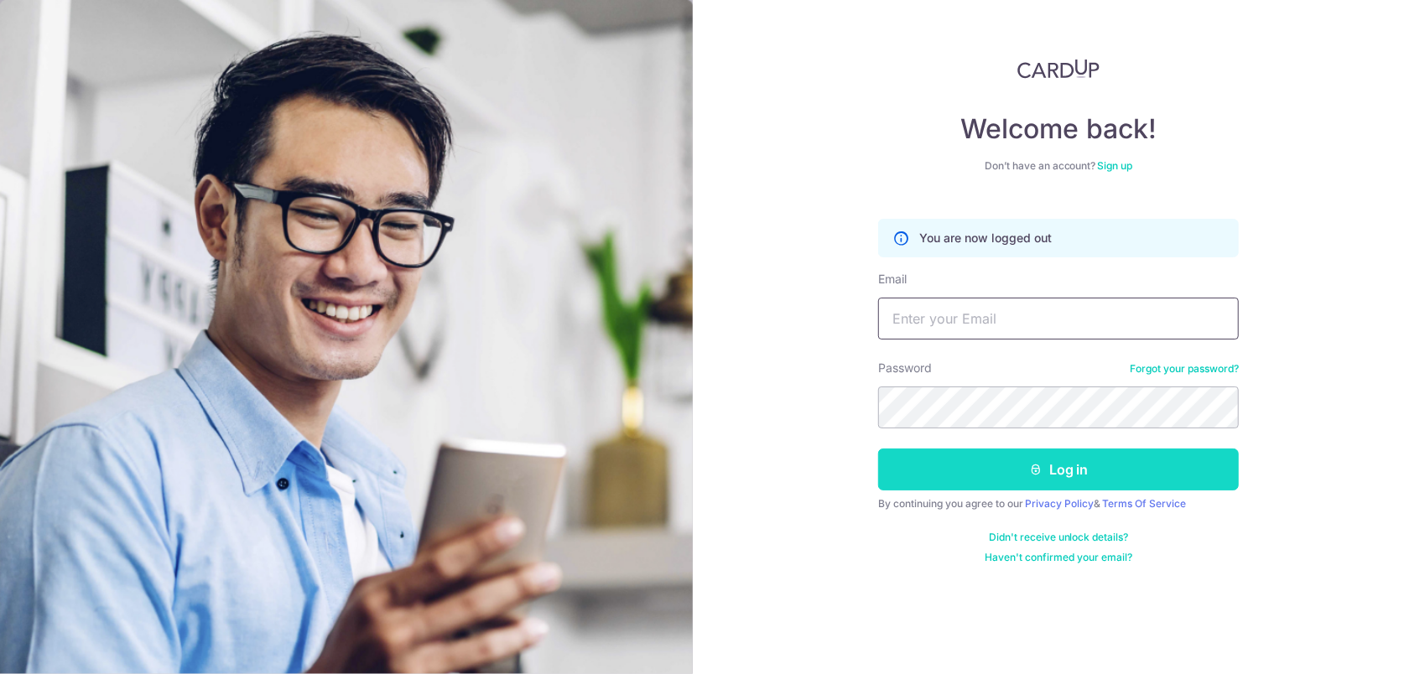
type input "christineteomeilin@gmail.com"
click at [1042, 467] on icon "submit" at bounding box center [1035, 469] width 13 height 13
